Goal: Task Accomplishment & Management: Manage account settings

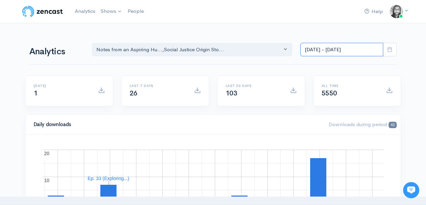
click at [323, 54] on input "[DATE] - [DATE]" at bounding box center [342, 50] width 83 height 14
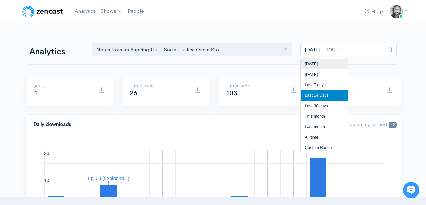
click at [322, 63] on li "[DATE]" at bounding box center [324, 64] width 47 height 10
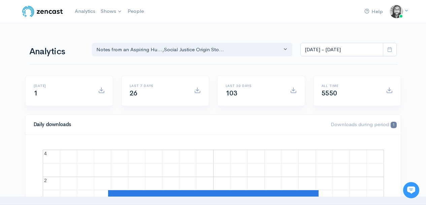
click at [322, 63] on div "Analytics Notes from an Aspiring Hu... Social Justice Origin Sto... Notes from …" at bounding box center [213, 49] width 368 height 32
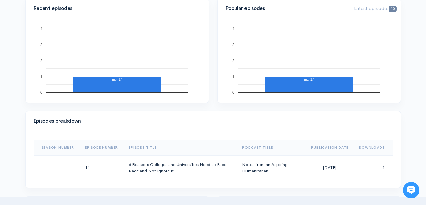
scroll to position [262, 0]
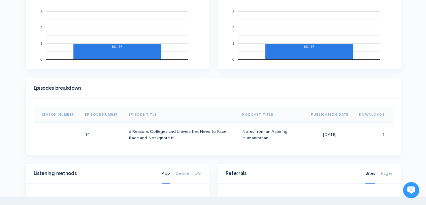
click at [387, 52] on rect "A chart." at bounding box center [309, 27] width 167 height 67
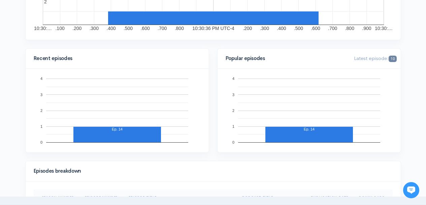
scroll to position [0, 0]
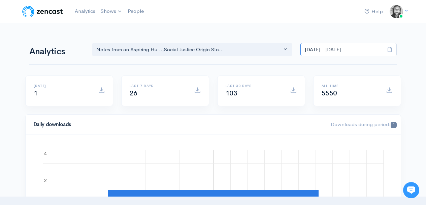
click at [341, 47] on input "Aug 30, 2025 - Aug 30, 2025" at bounding box center [342, 50] width 83 height 14
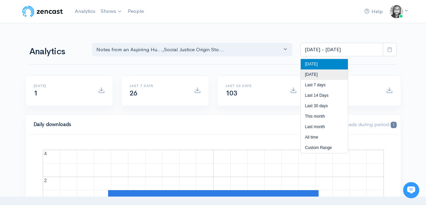
click at [325, 71] on li "[DATE]" at bounding box center [324, 74] width 47 height 10
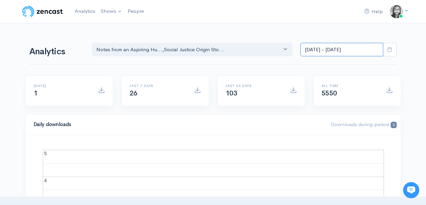
click at [336, 53] on input "Aug 29, 2025 - Aug 29, 2025" at bounding box center [342, 50] width 83 height 14
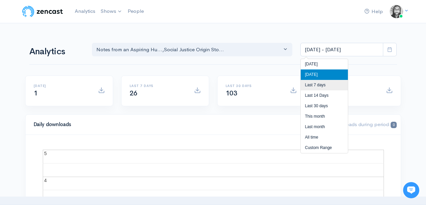
click at [326, 81] on li "Last 7 days" at bounding box center [324, 85] width 47 height 10
type input "Aug 24, 2025 - Aug 30, 2025"
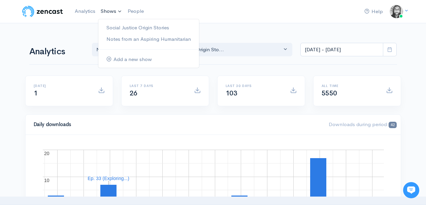
click at [110, 9] on link "Shows" at bounding box center [111, 11] width 27 height 15
click at [111, 28] on link "Social Justice Origin Stories" at bounding box center [148, 28] width 101 height 12
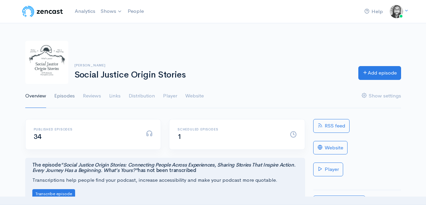
click at [70, 98] on link "Episodes" at bounding box center [64, 96] width 21 height 24
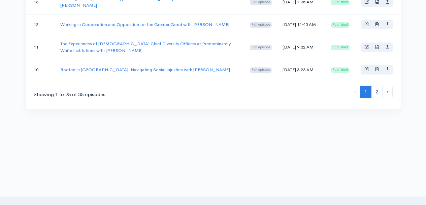
scroll to position [668, 0]
click at [375, 93] on link "2" at bounding box center [376, 92] width 11 height 12
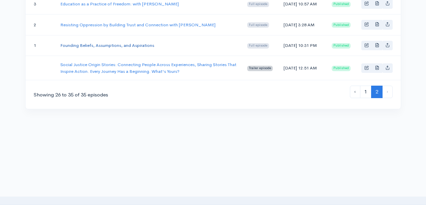
scroll to position [305, 0]
click at [134, 48] on link "Founding Beliefs, Assumptions, and Aspirations" at bounding box center [107, 45] width 94 height 6
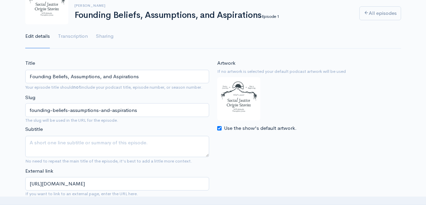
click at [219, 129] on input "Use the show's default artwork." at bounding box center [219, 128] width 4 height 4
checkbox input "false"
click at [244, 142] on input "Choose file" at bounding box center [259, 143] width 84 height 14
type input "C:\fakepath\Founding Beliefs assumptions and aspirations.png"
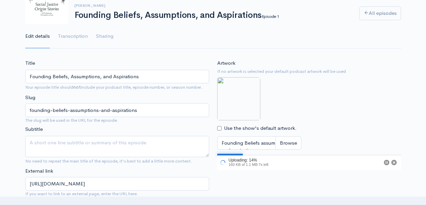
click at [249, 99] on img at bounding box center [238, 98] width 43 height 43
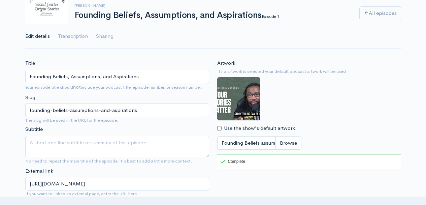
click at [269, 100] on div "Artwork If no artwork is selected your default podcast artwork will be used Use…" at bounding box center [309, 114] width 184 height 110
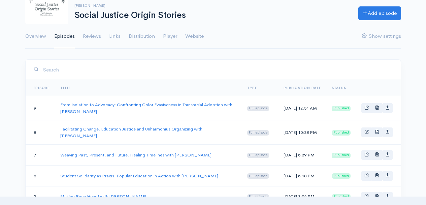
scroll to position [305, 0]
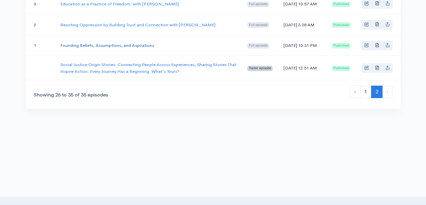
click at [125, 48] on link "Founding Beliefs, Assumptions, and Aspirations" at bounding box center [107, 45] width 94 height 6
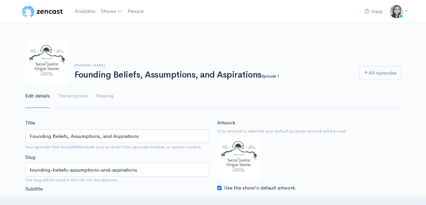
click at [219, 189] on input "Use the show's default artwork." at bounding box center [219, 188] width 4 height 4
checkbox input "false"
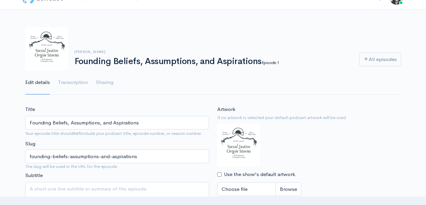
scroll to position [59, 0]
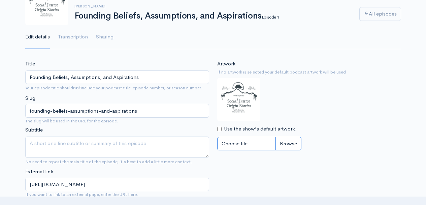
click at [251, 146] on input "Choose file" at bounding box center [259, 144] width 84 height 14
type input "C:\fakepath\Your Stories Matter Relando Social Justice Origin Stories (2).png"
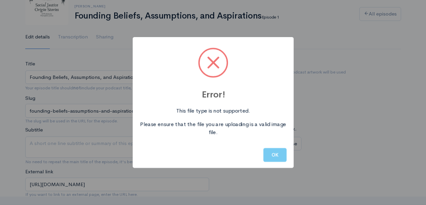
click at [272, 157] on button "OK" at bounding box center [275, 155] width 23 height 14
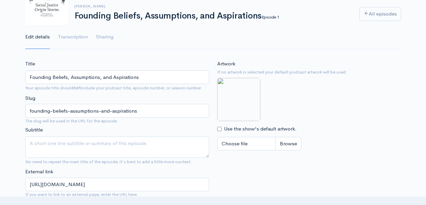
click at [295, 107] on div "Artwork If no artwork is selected your default podcast artwork will be used Use…" at bounding box center [309, 107] width 184 height 94
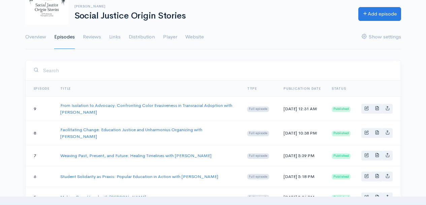
scroll to position [305, 0]
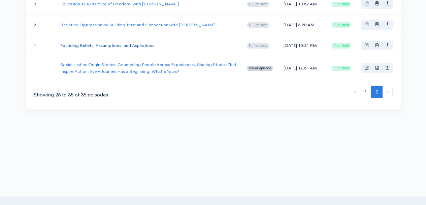
click at [113, 48] on link "Founding Beliefs, Assumptions, and Aspirations" at bounding box center [107, 45] width 94 height 6
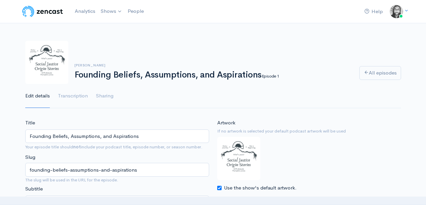
scroll to position [18, 0]
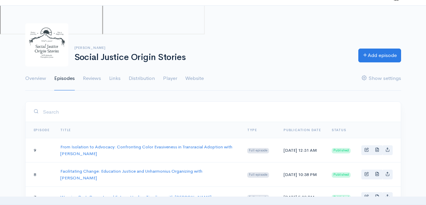
scroll to position [305, 0]
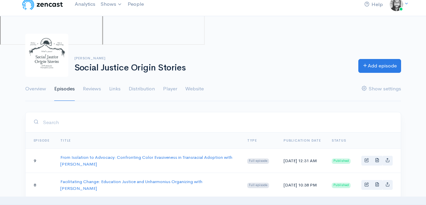
scroll to position [0, 0]
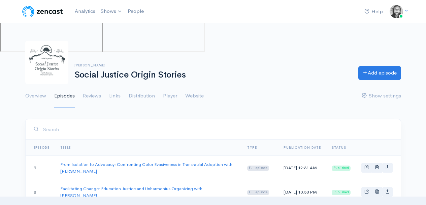
click at [189, 52] on iframe at bounding box center [153, 26] width 102 height 52
click at [41, 13] on img at bounding box center [42, 11] width 43 height 13
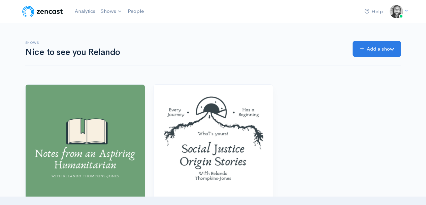
click at [160, 42] on h6 "Shows" at bounding box center [185, 43] width 320 height 4
